Goal: Complete application form: Complete application form

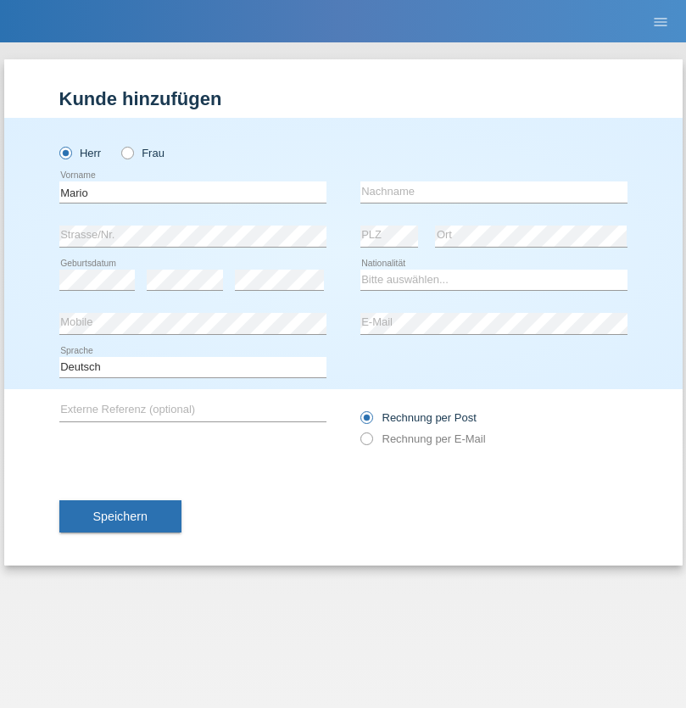
type input "Mario"
click at [493, 192] on input "text" at bounding box center [493, 191] width 267 height 21
type input "[PERSON_NAME]"
select select "CH"
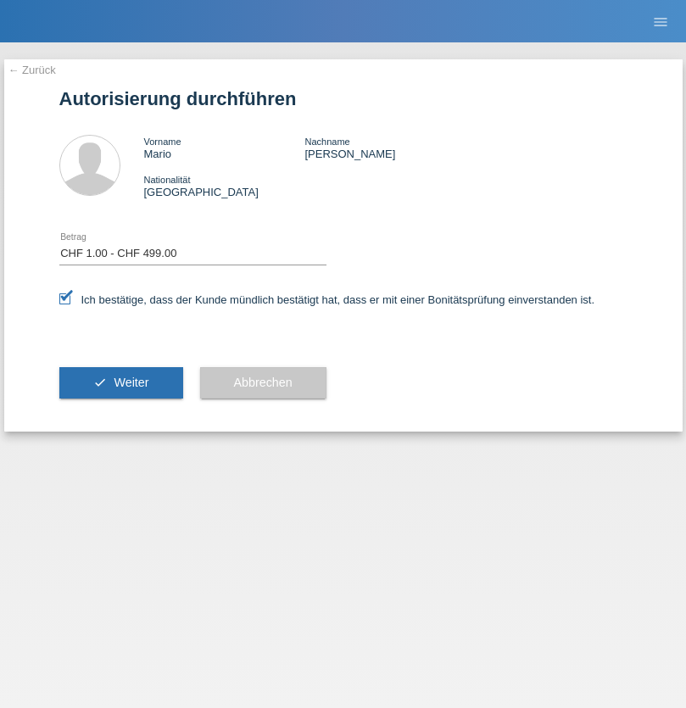
select select "1"
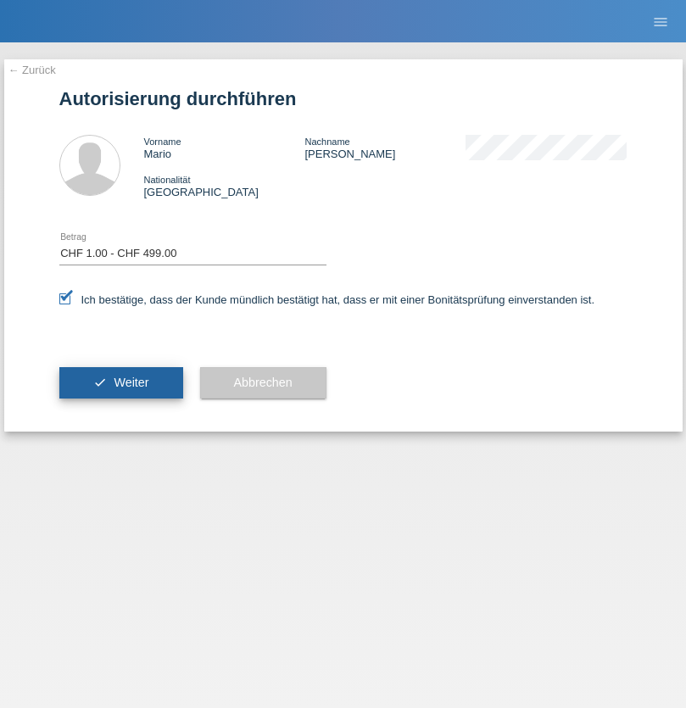
click at [120, 382] on span "Weiter" at bounding box center [131, 382] width 35 height 14
